Goal: Navigation & Orientation: Find specific page/section

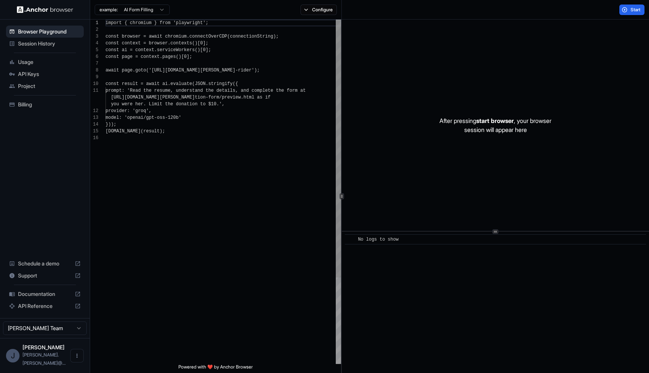
scroll to position [68, 0]
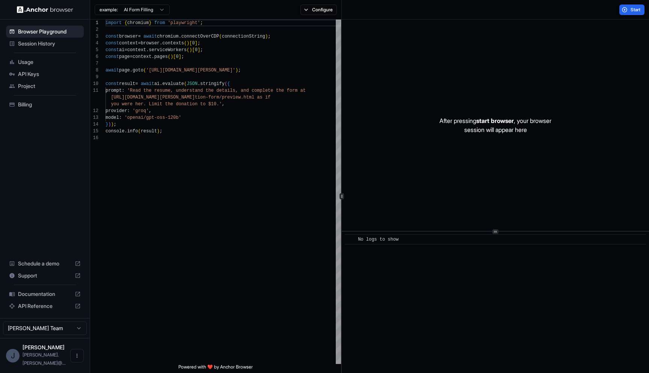
click at [51, 361] on span "[PERSON_NAME].[PERSON_NAME]@..." at bounding box center [44, 359] width 43 height 14
click at [34, 366] on div "[PERSON_NAME] [PERSON_NAME].[PERSON_NAME]@..." at bounding box center [45, 355] width 45 height 23
click at [35, 364] on span "[PERSON_NAME].[PERSON_NAME]@..." at bounding box center [44, 359] width 43 height 14
click at [77, 358] on icon "Open menu" at bounding box center [77, 355] width 6 height 6
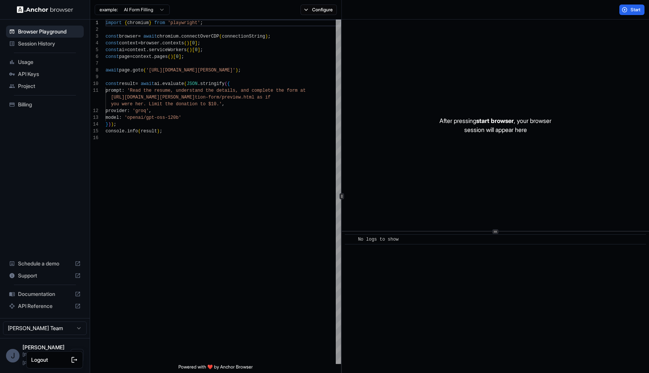
click at [214, 225] on div at bounding box center [324, 186] width 649 height 373
